Goal: Task Accomplishment & Management: Use online tool/utility

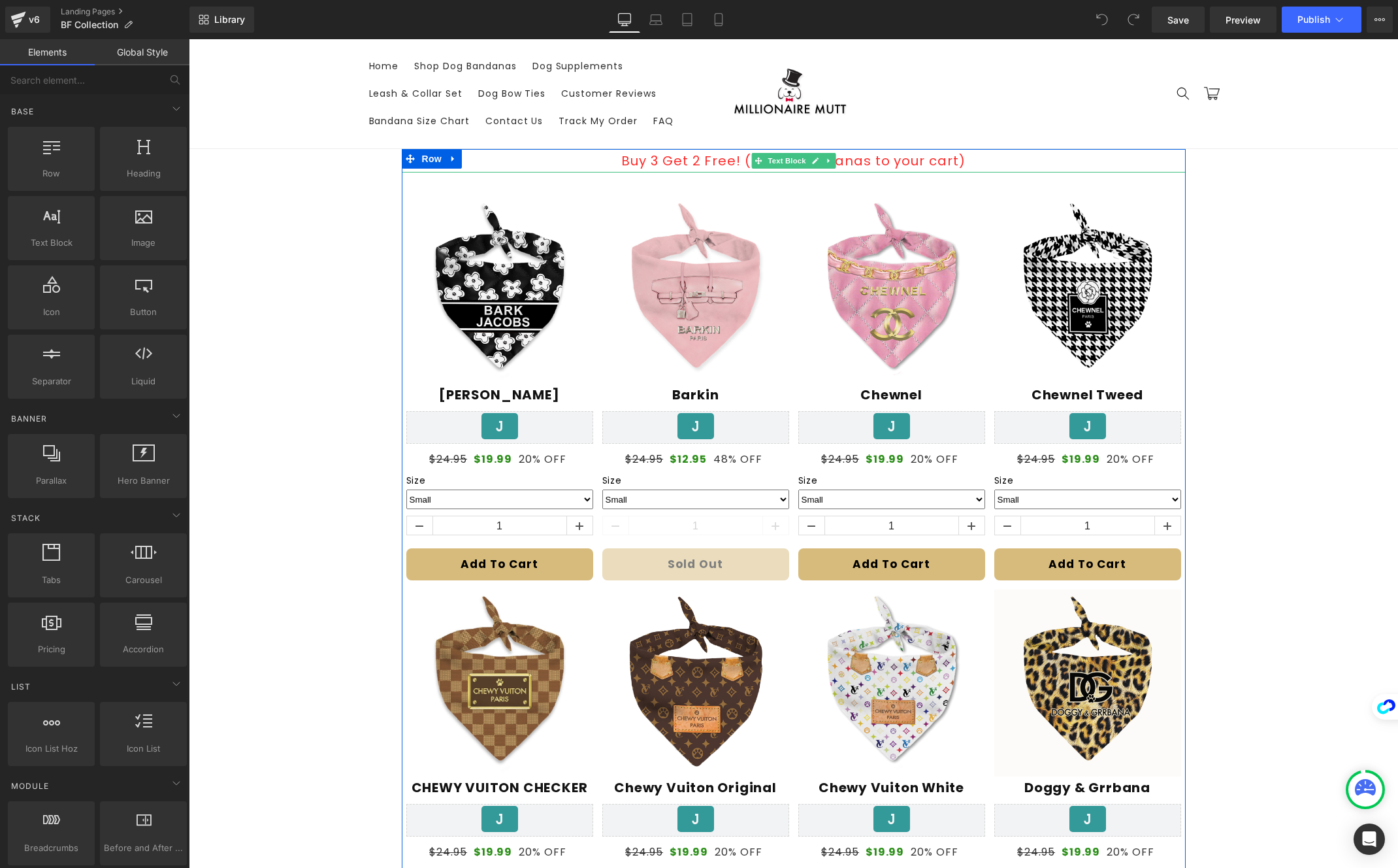
click at [728, 156] on p "Buy 3 Get 2 Free! (Add 5 Bandanas to your cart)" at bounding box center [794, 160] width 784 height 23
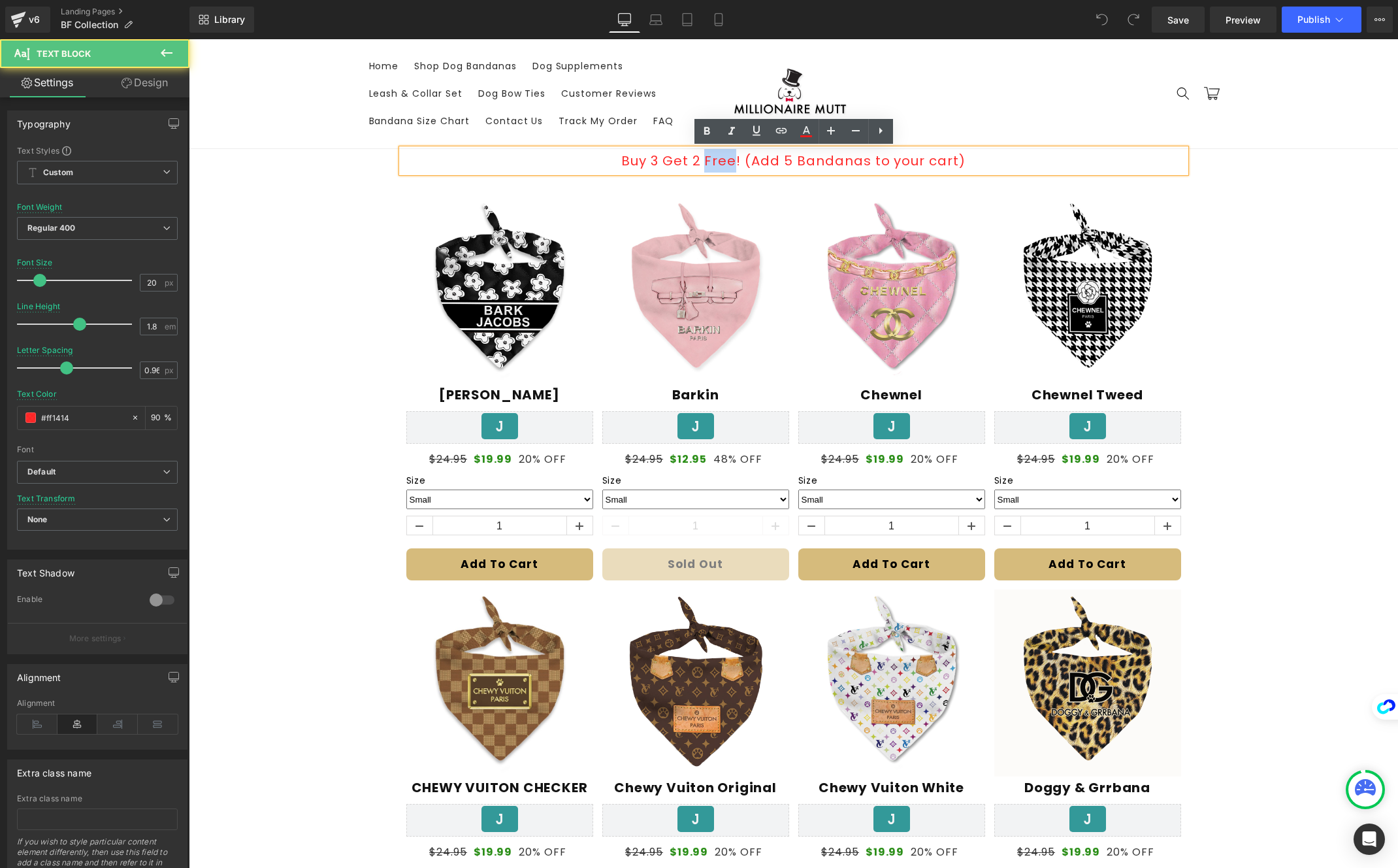
click at [728, 156] on p "Buy 3 Get 2 Free! (Add 5 Bandanas to your cart)" at bounding box center [794, 160] width 784 height 23
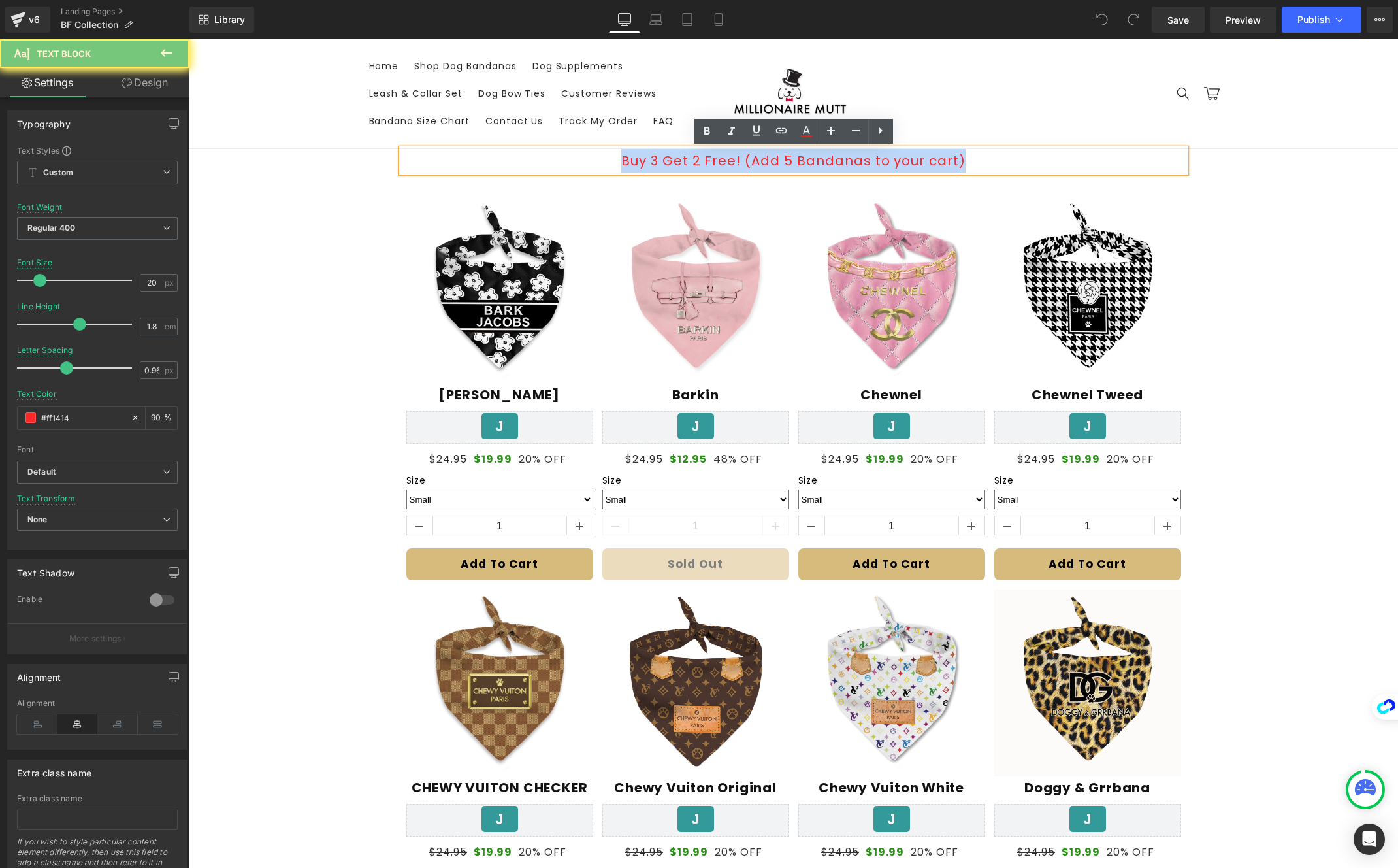
click at [728, 156] on p "Buy 3 Get 2 Free! (Add 5 Bandanas to your cart)" at bounding box center [794, 160] width 784 height 23
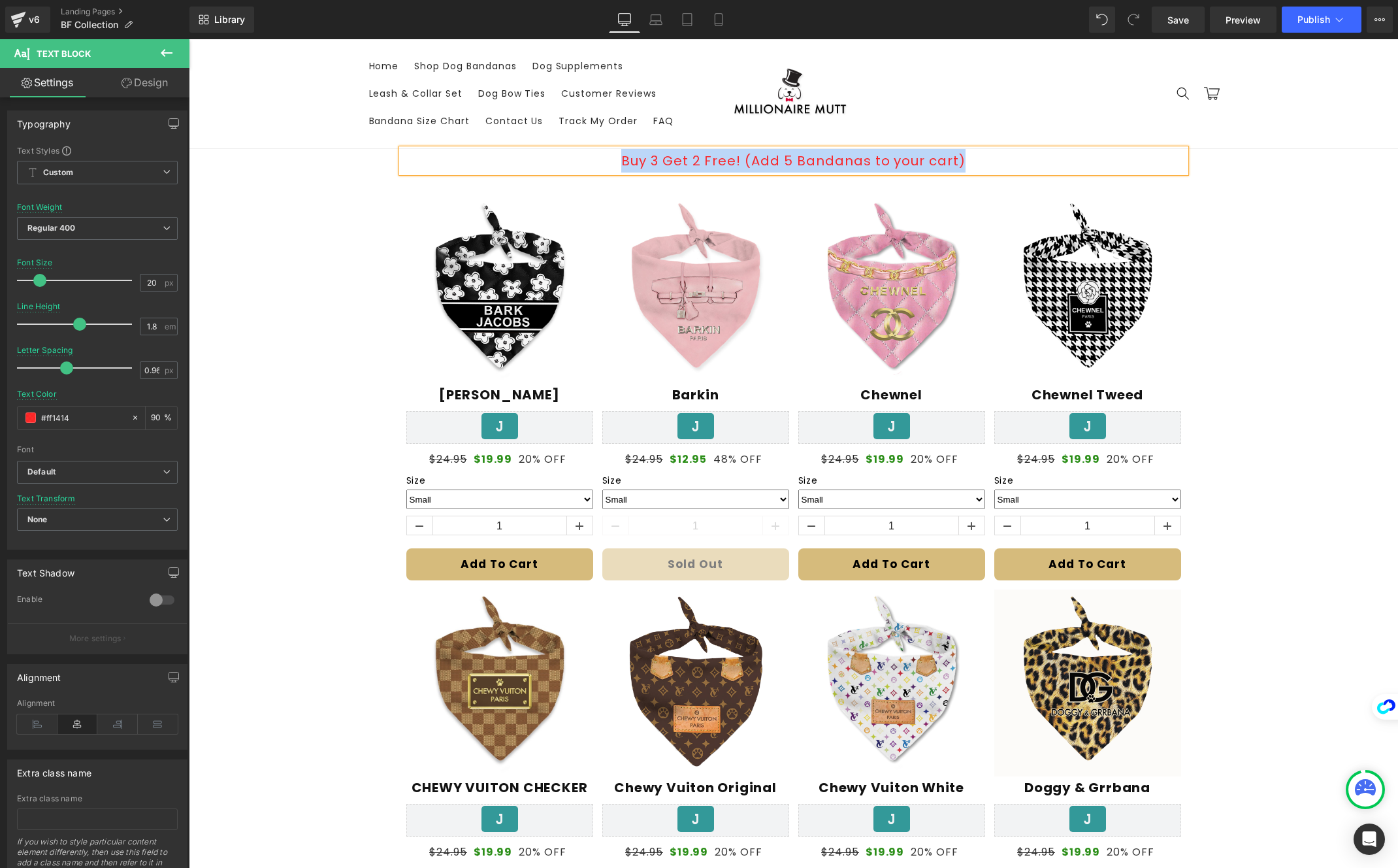
click at [855, 157] on p "Buy 3 Get 2 Free! (Add 5 Bandanas to your cart)" at bounding box center [794, 160] width 784 height 23
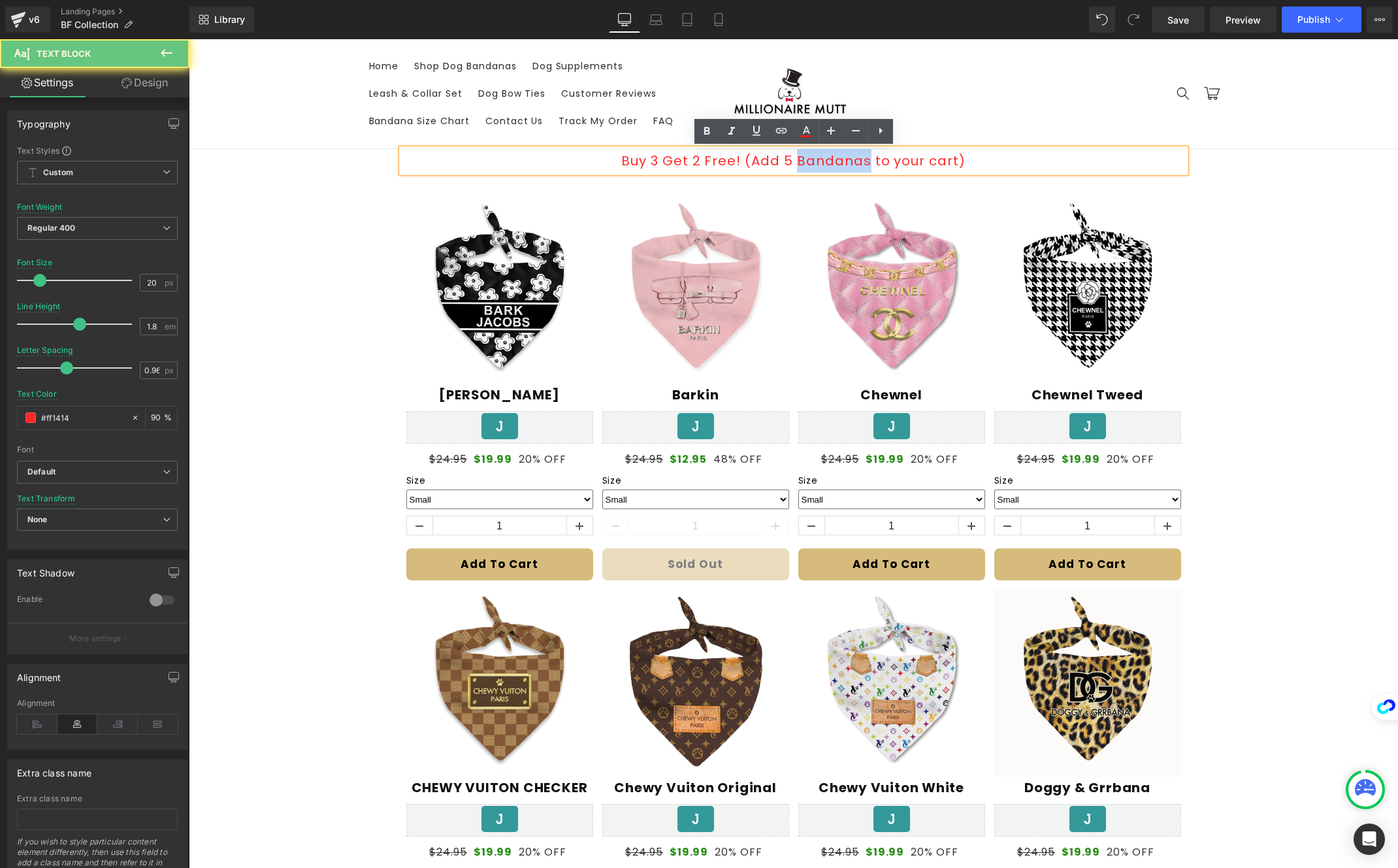
click at [855, 157] on p "Buy 3 Get 2 Free! (Add 5 Bandanas to your cart)" at bounding box center [794, 160] width 784 height 23
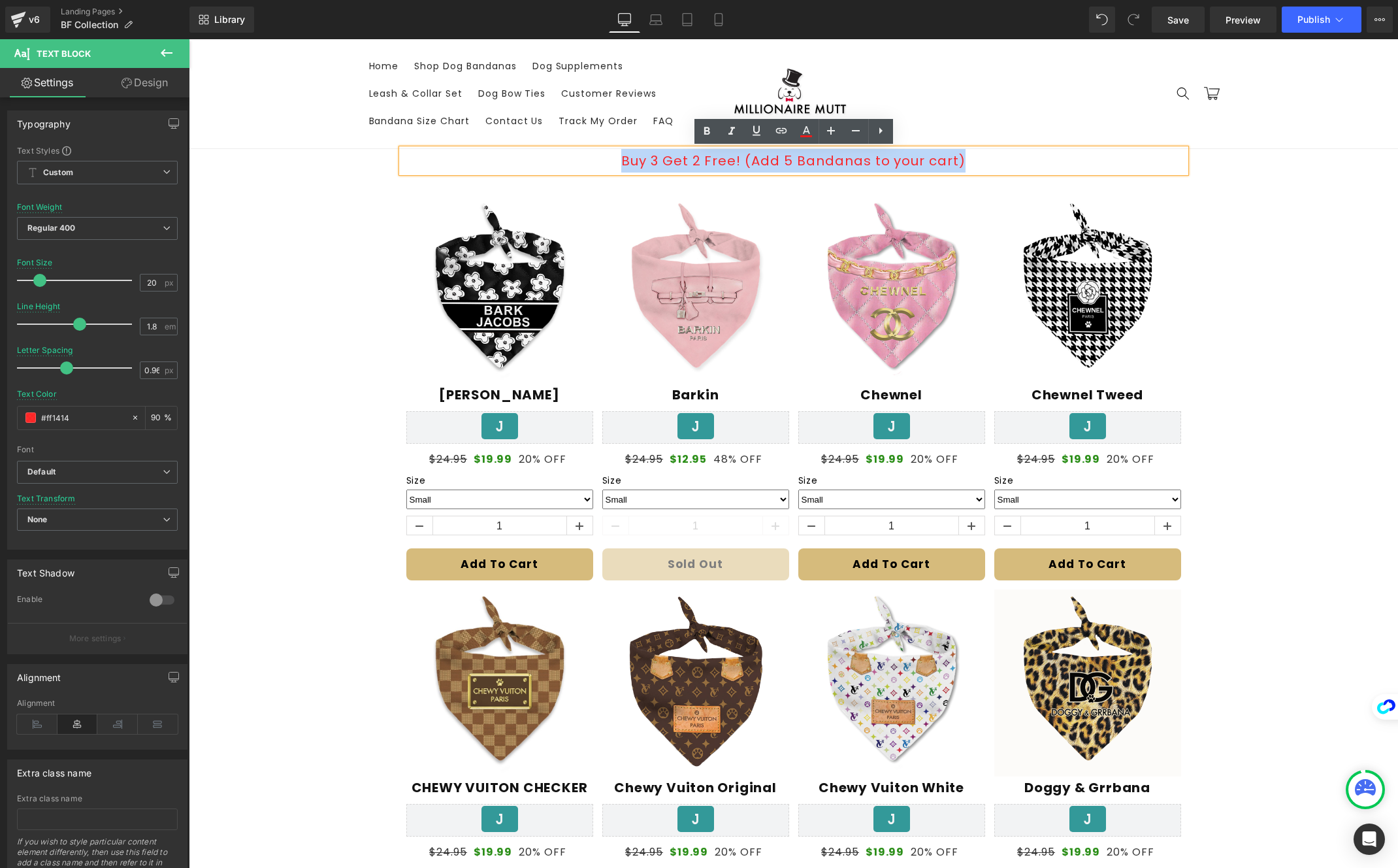
paste div
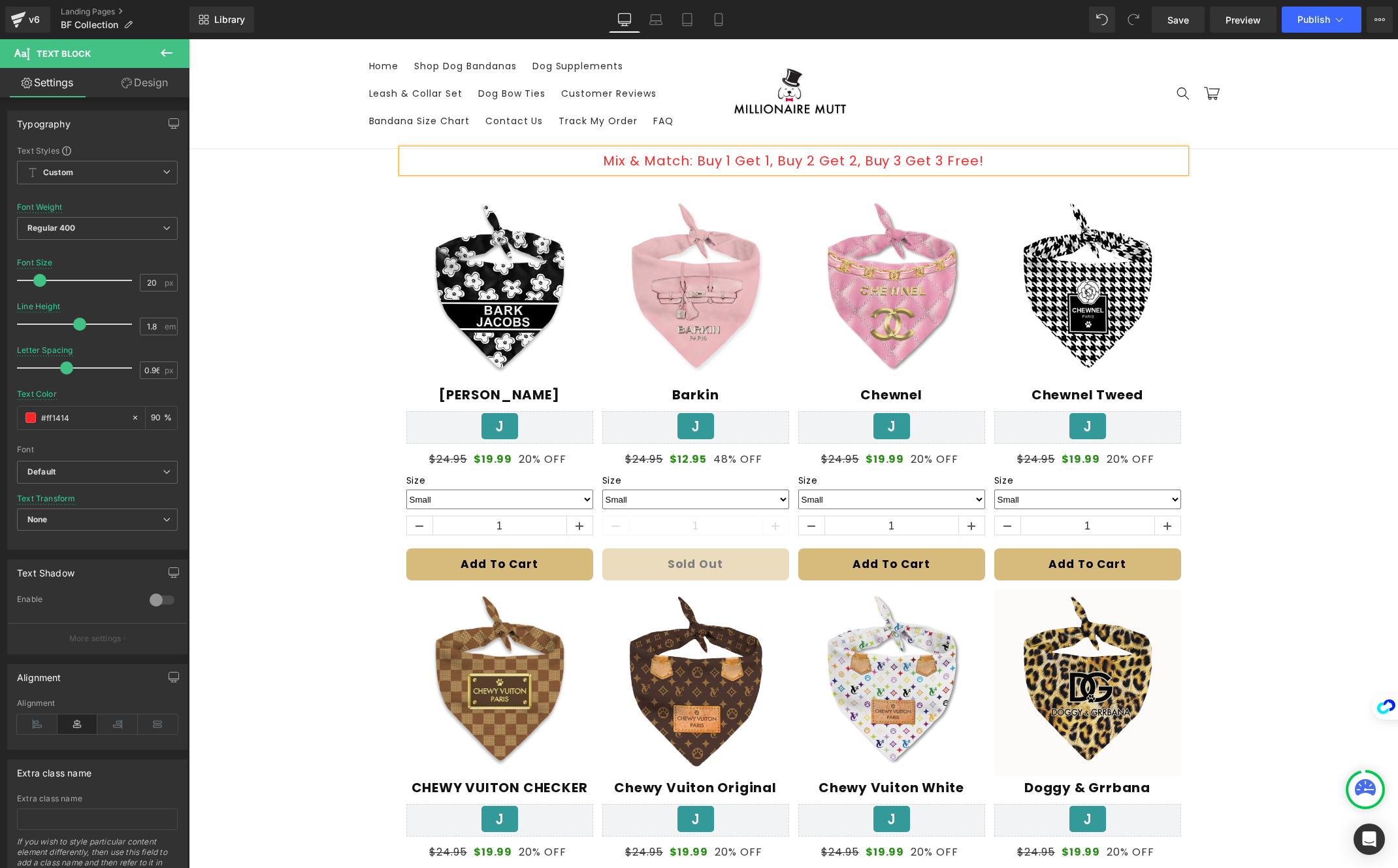
click at [1013, 164] on p "Mix & Match: Buy 1 Get 1, Buy 2 Get 2, Buy 3 Get 3 Free!" at bounding box center [794, 160] width 784 height 23
click at [708, 18] on link "Mobile" at bounding box center [719, 20] width 32 height 26
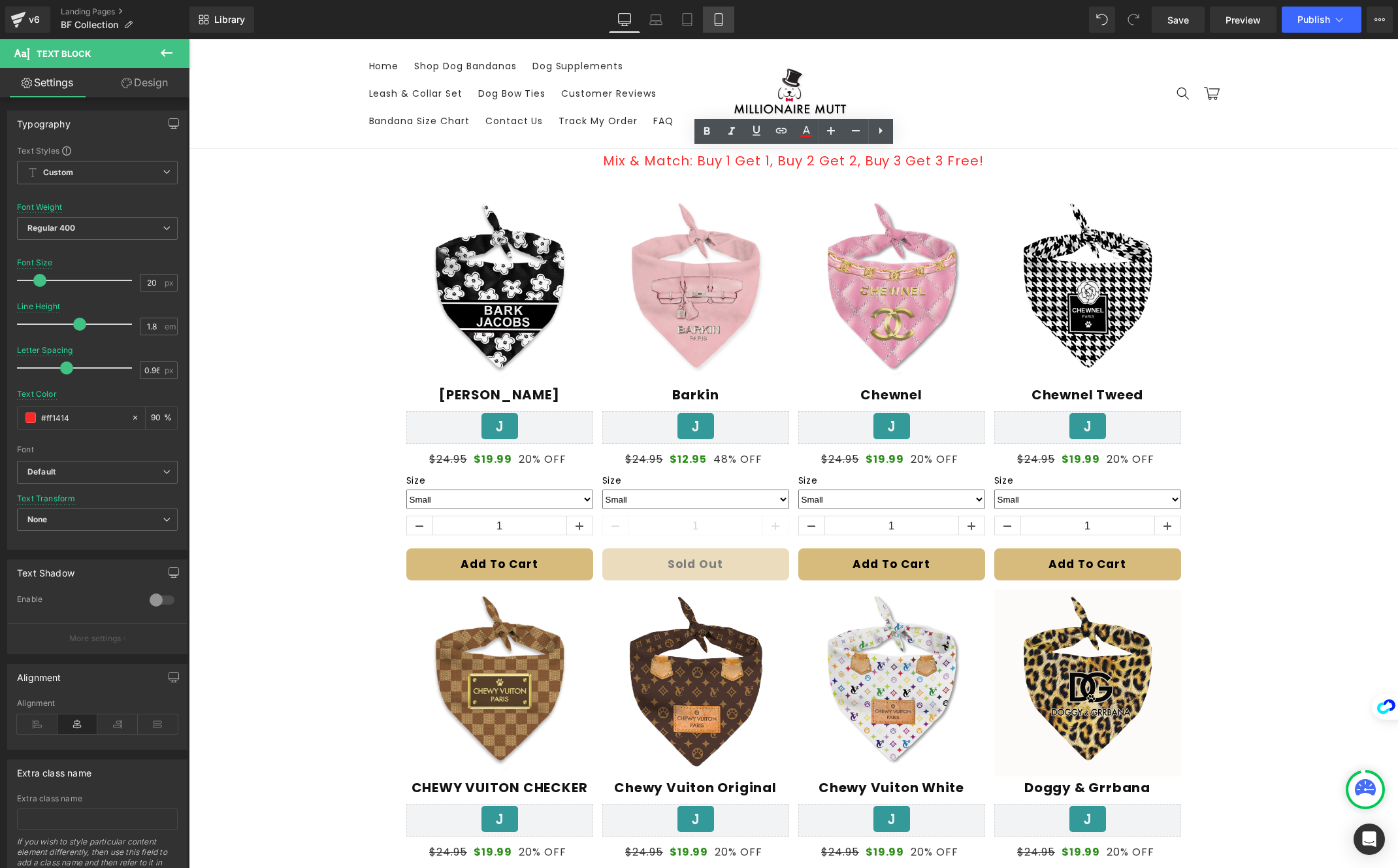
type input "16"
type input "0.9"
type input "#fe4343"
type input "90"
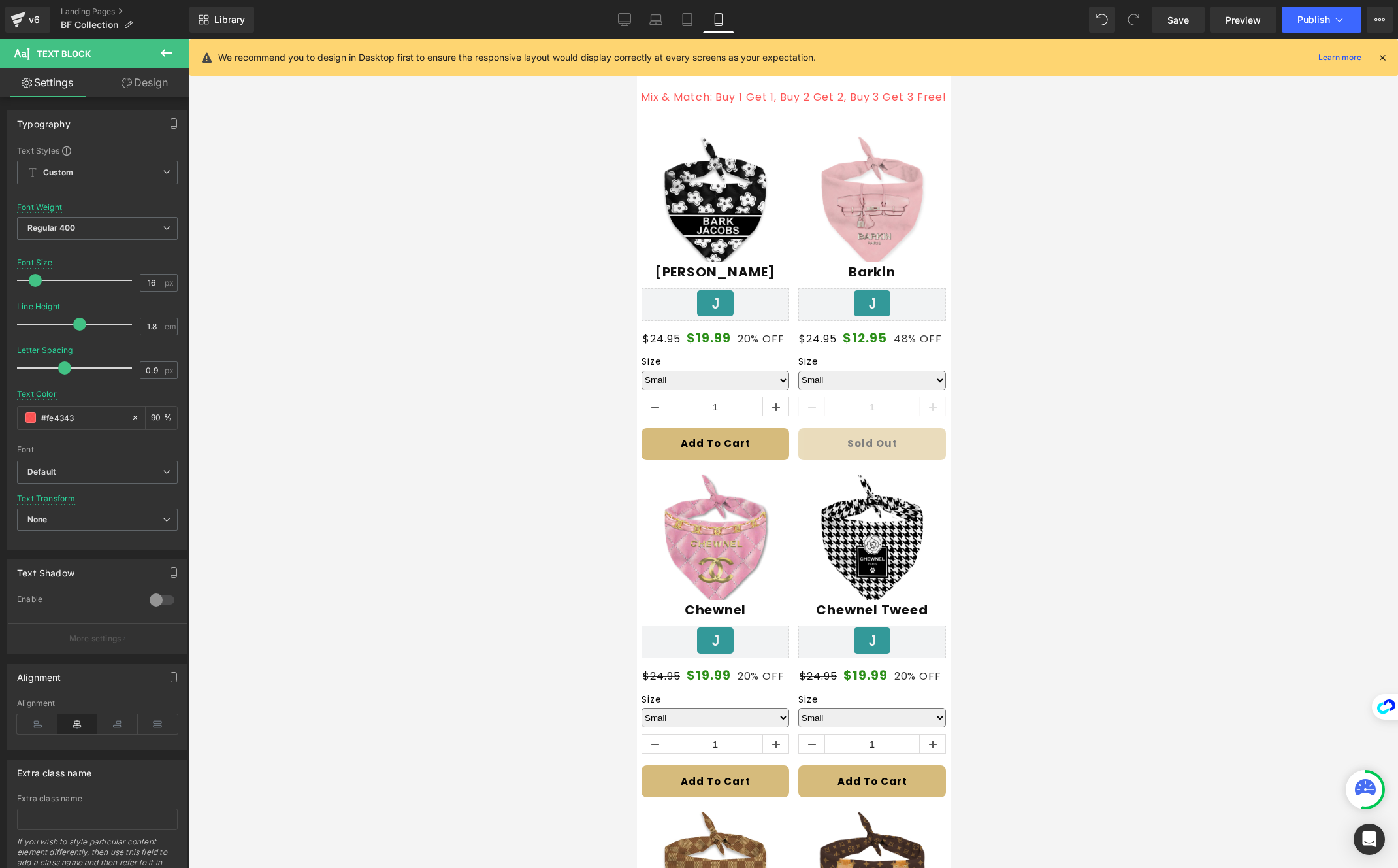
click at [1059, 135] on div at bounding box center [794, 454] width 1210 height 829
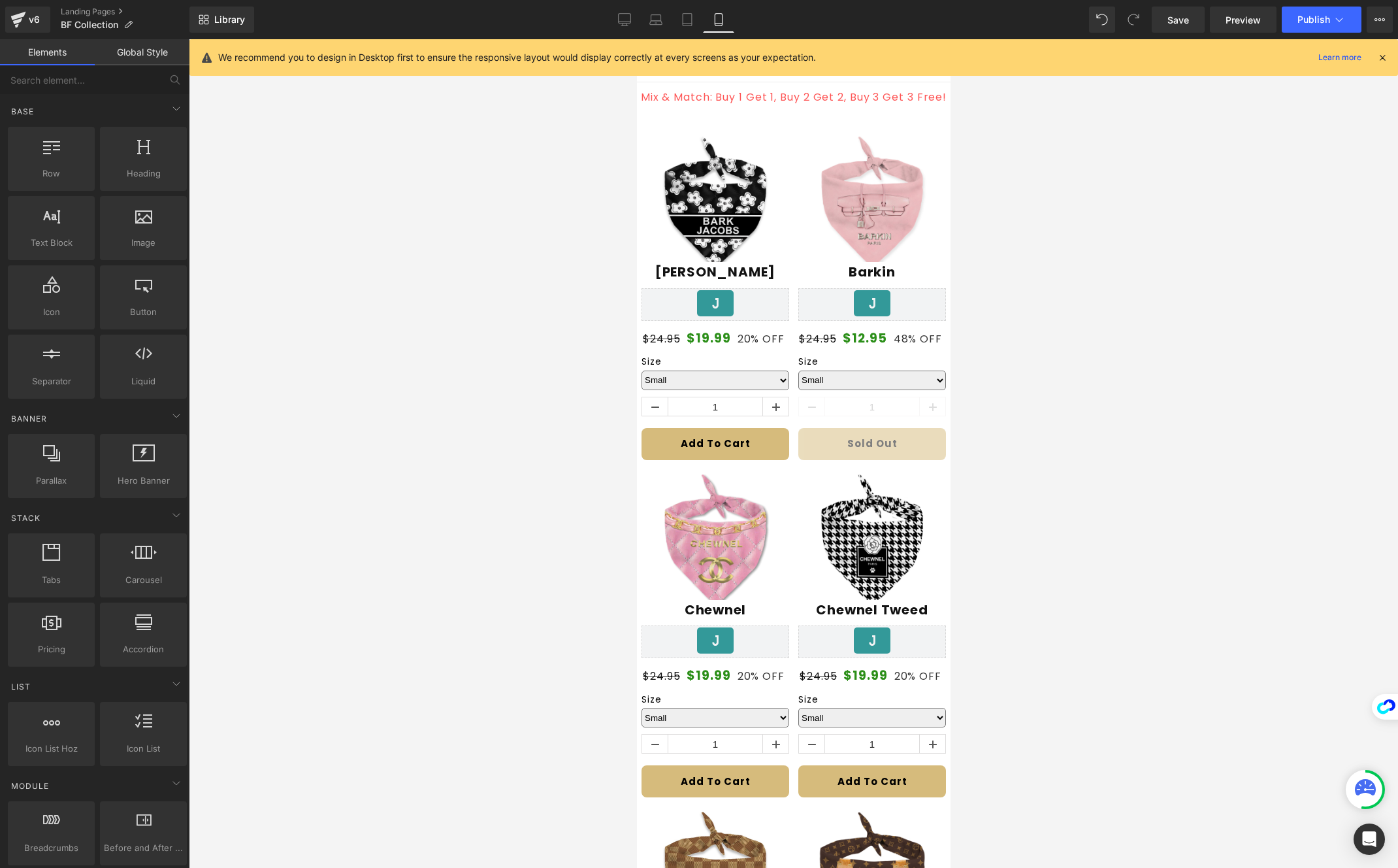
click at [1028, 129] on div at bounding box center [794, 454] width 1210 height 829
click at [1296, 27] on button "Publish" at bounding box center [1323, 20] width 80 height 26
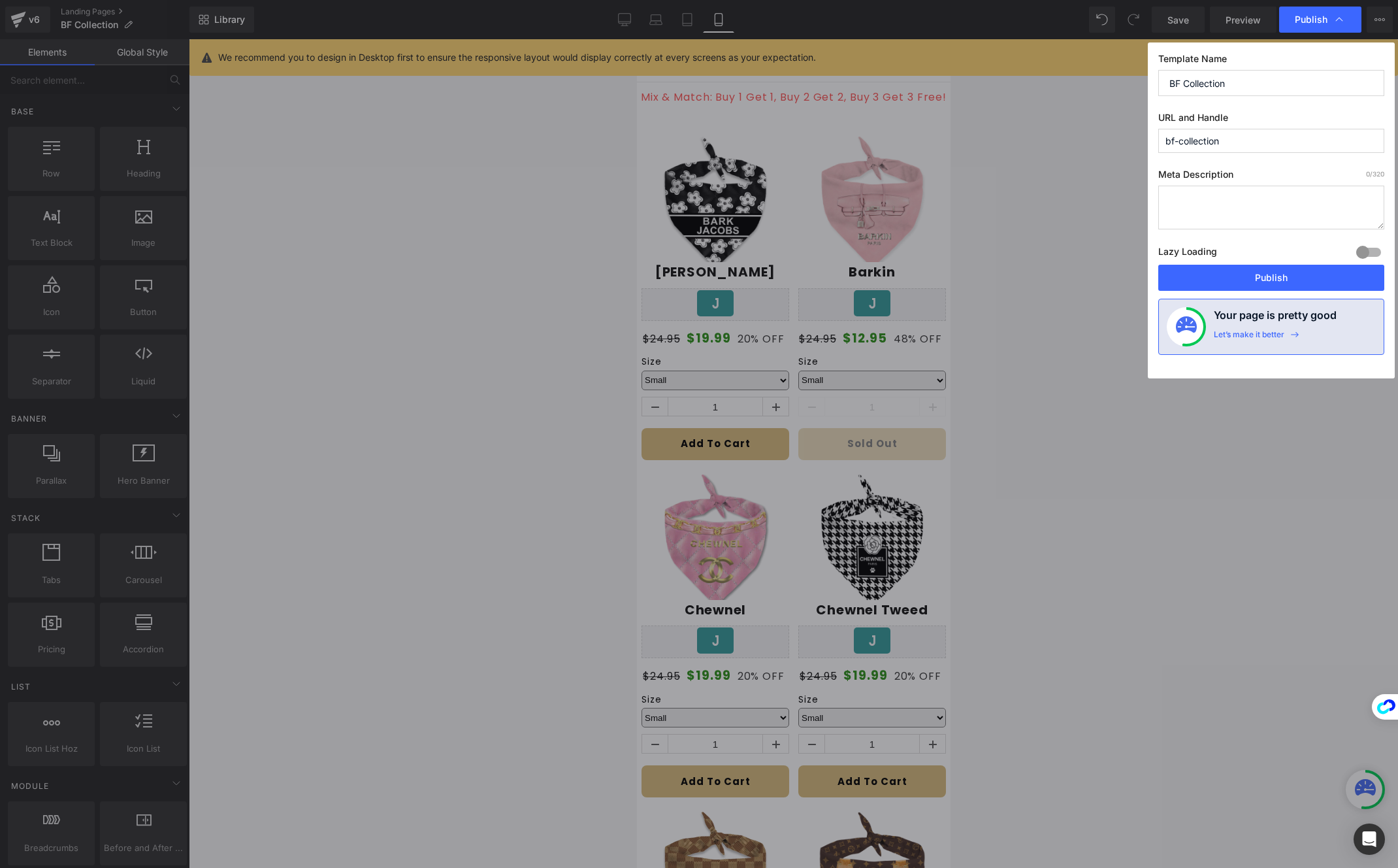
click at [1217, 172] on label "Meta Description 0 /320" at bounding box center [1271, 177] width 226 height 17
click at [1271, 273] on button "Publish" at bounding box center [1271, 278] width 226 height 26
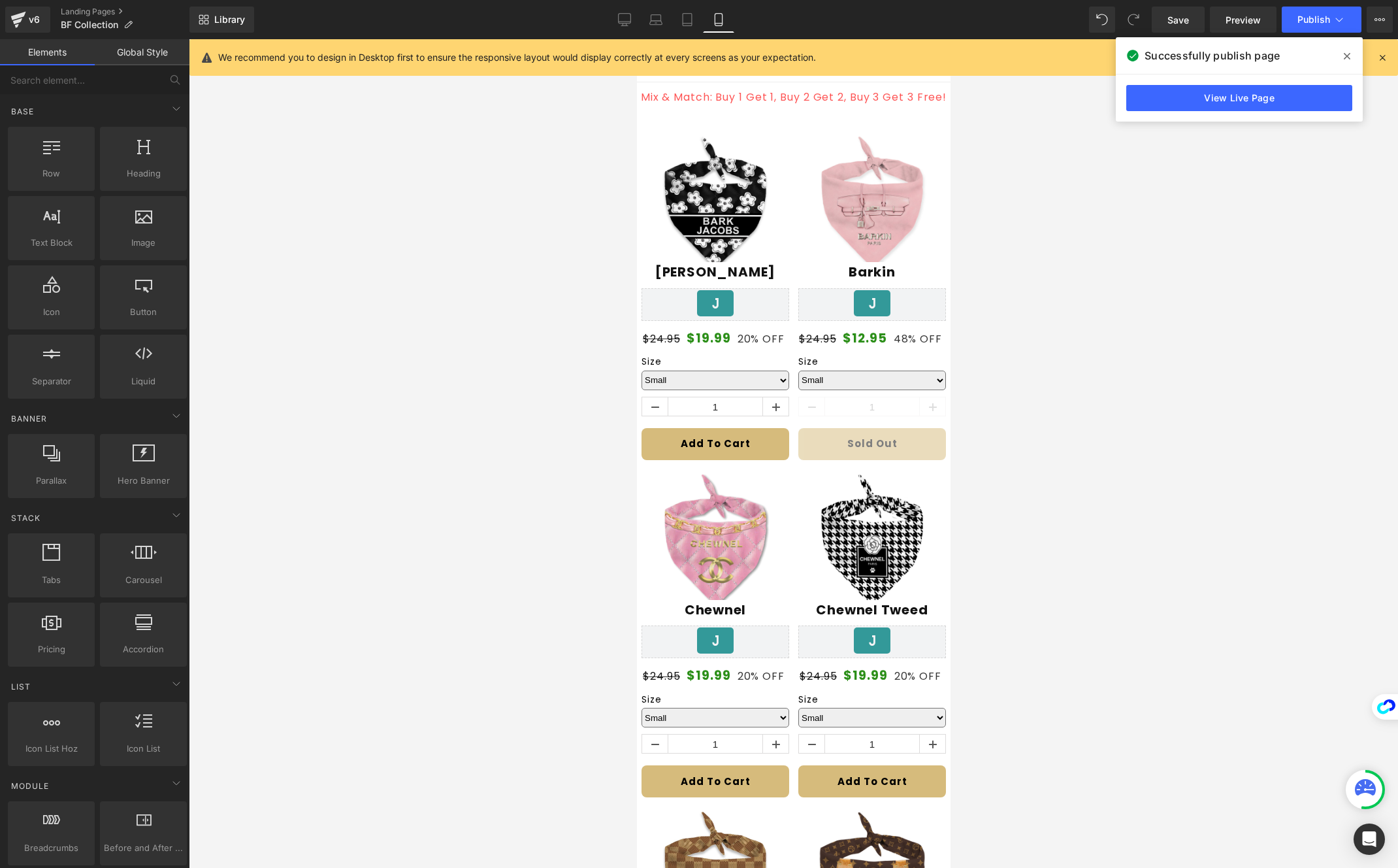
click at [1341, 51] on span at bounding box center [1348, 56] width 20 height 20
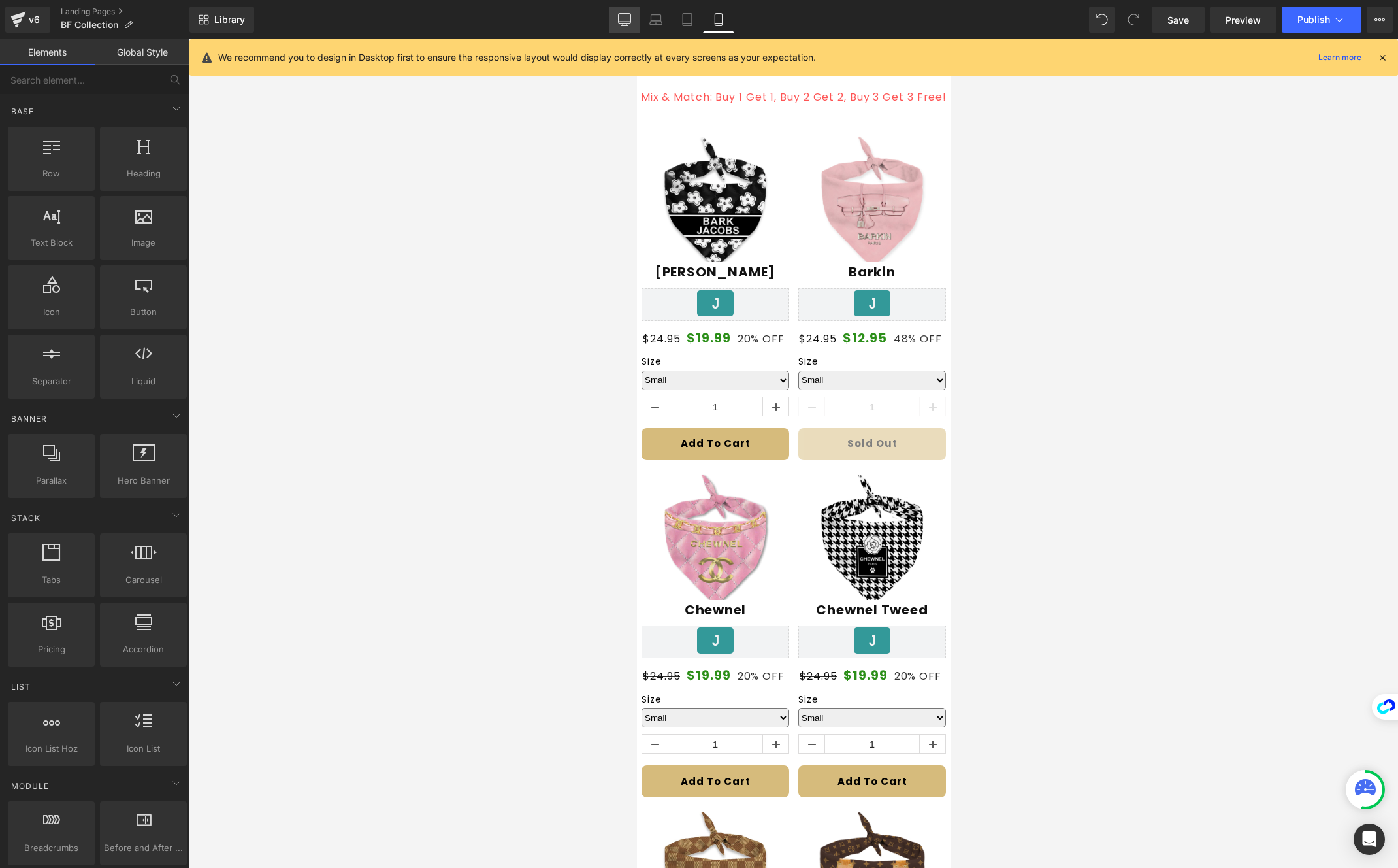
drag, startPoint x: 625, startPoint y: 20, endPoint x: 605, endPoint y: 336, distance: 316.6
click at [625, 20] on icon at bounding box center [625, 20] width 13 height 13
